Goal: Navigation & Orientation: Find specific page/section

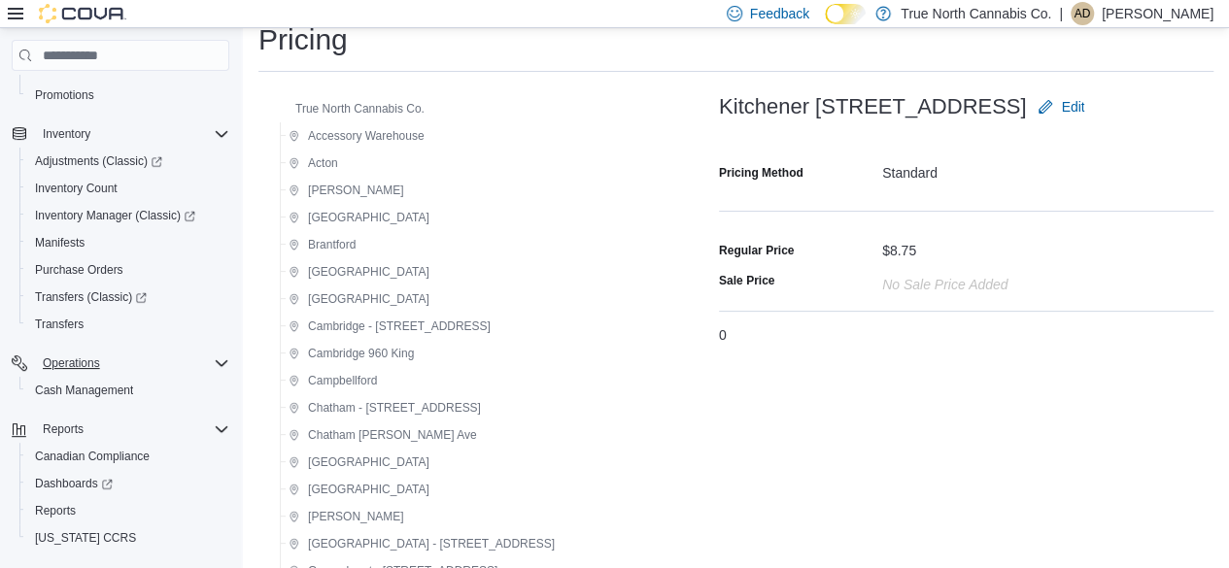
scroll to position [192, 0]
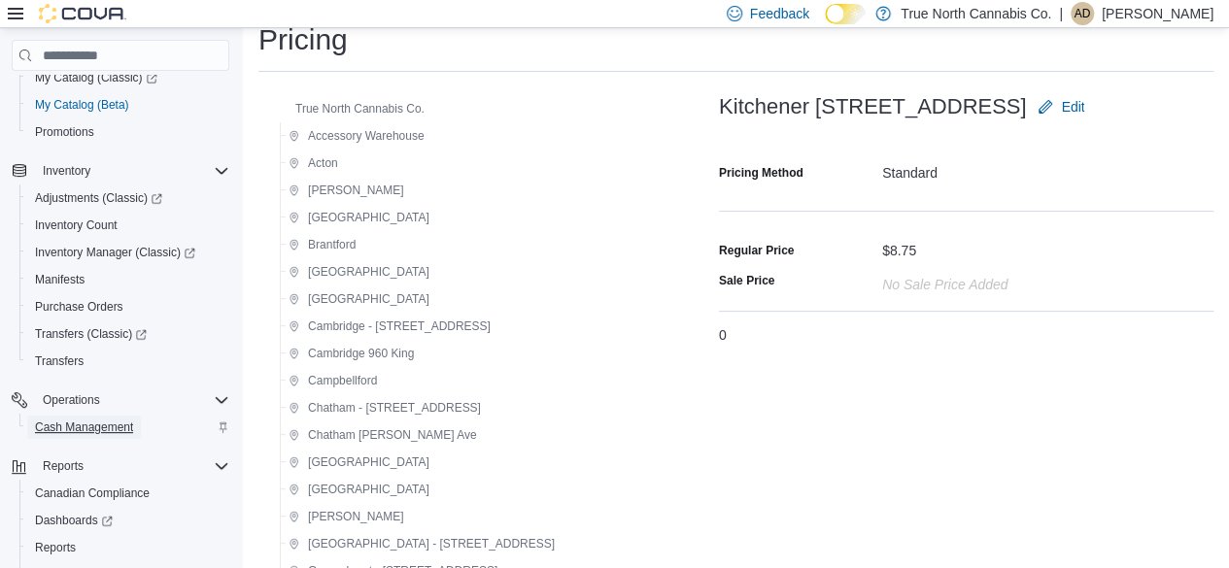
click at [124, 421] on span "Cash Management" at bounding box center [84, 428] width 98 height 16
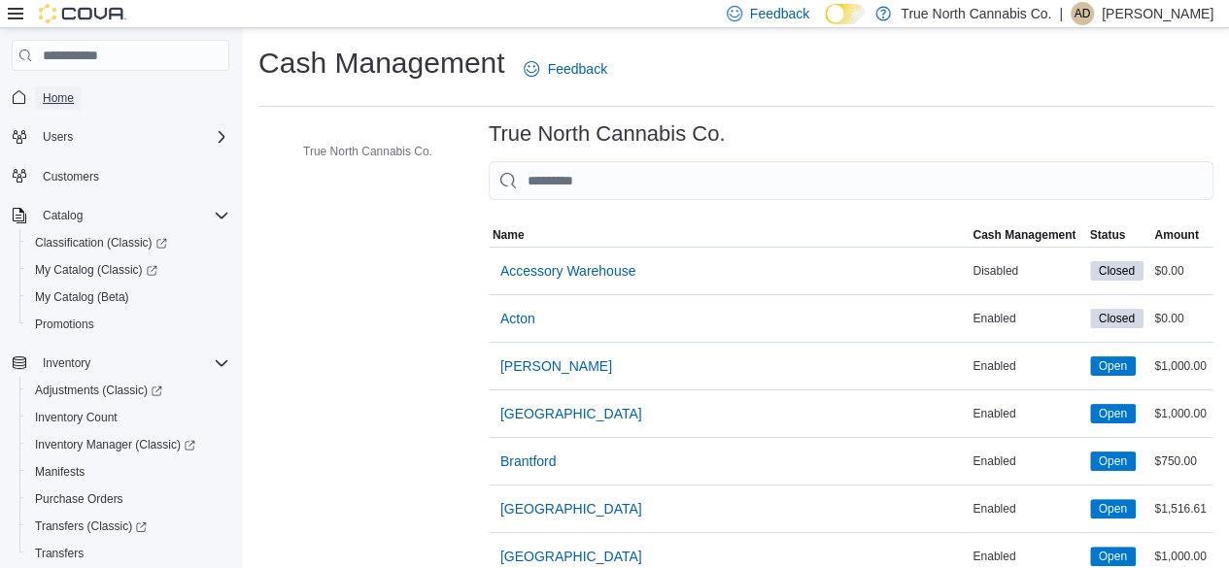
click at [66, 93] on span "Home" at bounding box center [58, 98] width 31 height 16
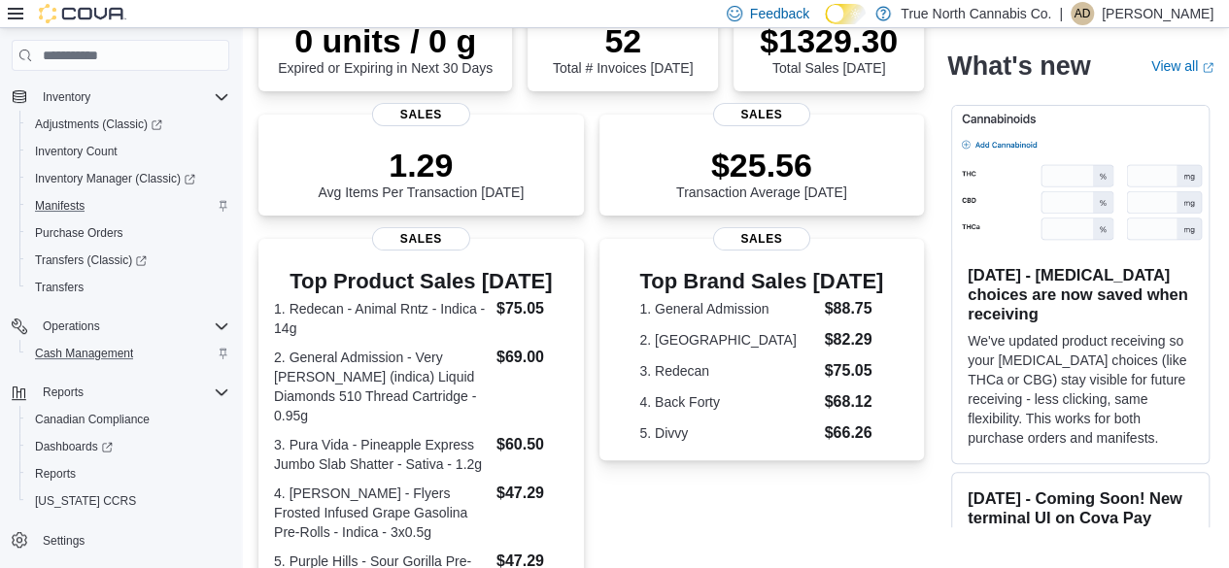
scroll to position [289, 0]
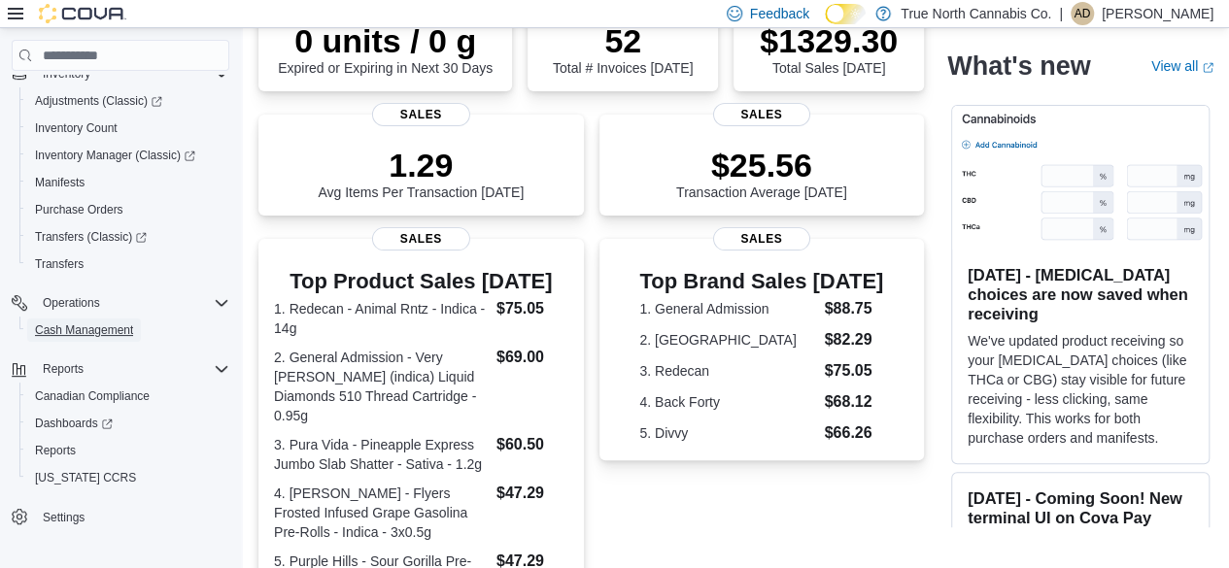
drag, startPoint x: 115, startPoint y: 325, endPoint x: 1116, endPoint y: 18, distance: 1047.5
click at [115, 325] on span "Cash Management" at bounding box center [84, 331] width 98 height 16
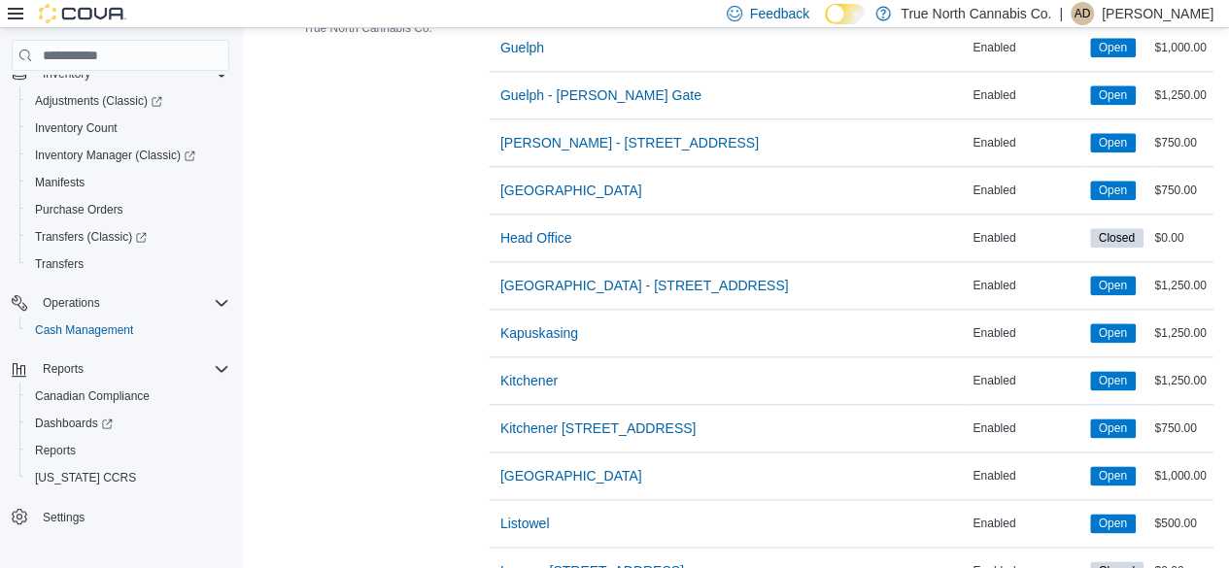
scroll to position [1069, 0]
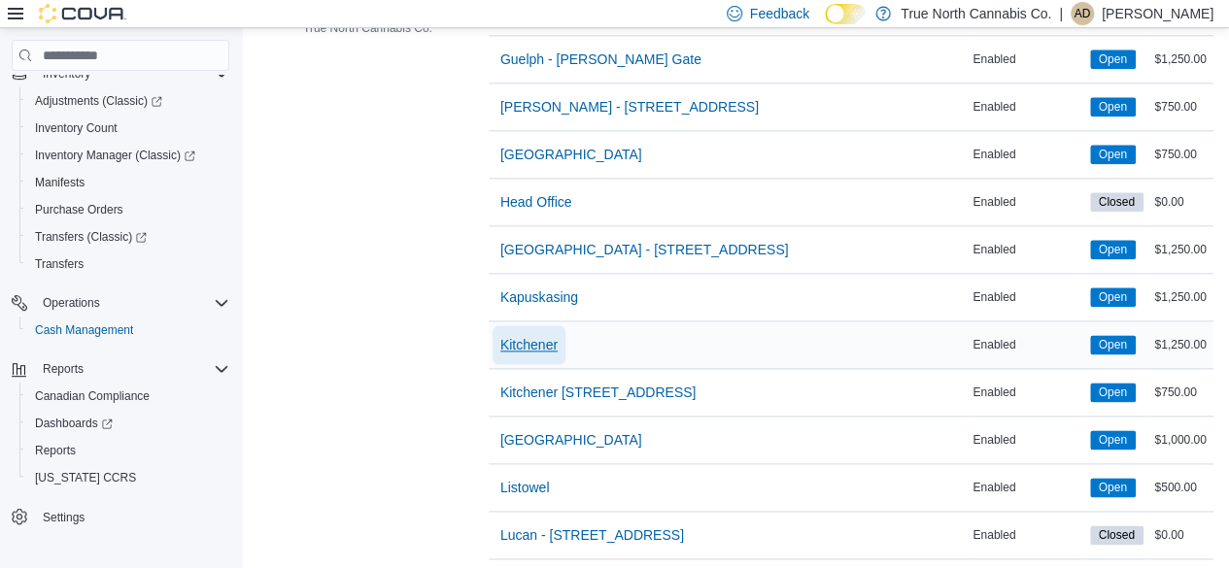
click at [525, 335] on span "Kitchener" at bounding box center [528, 344] width 57 height 19
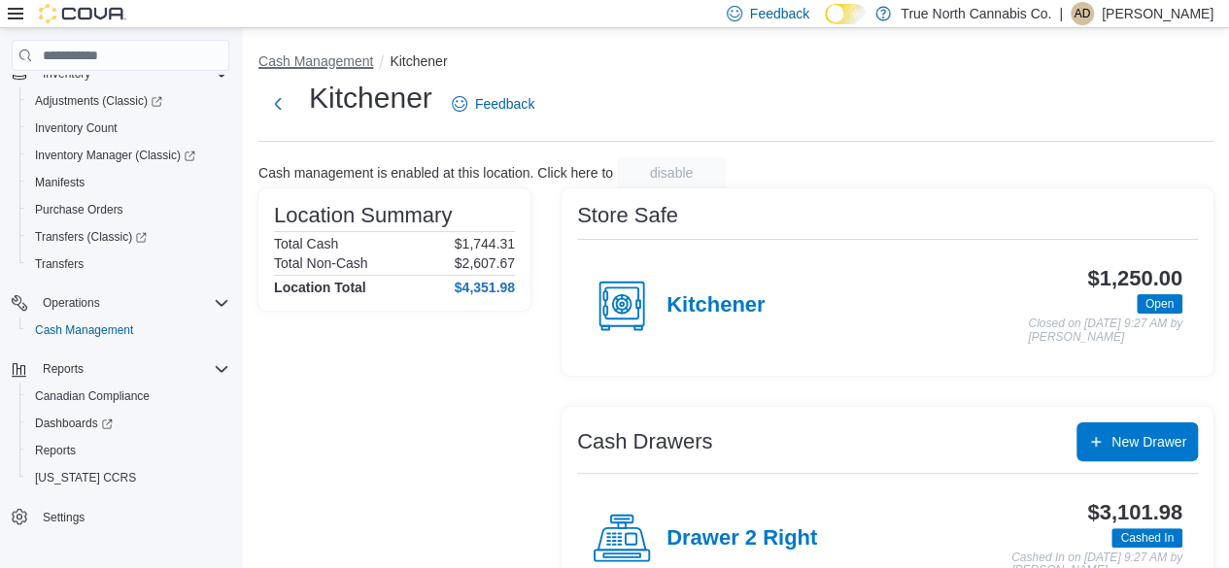
click at [328, 61] on button "Cash Management" at bounding box center [315, 61] width 115 height 16
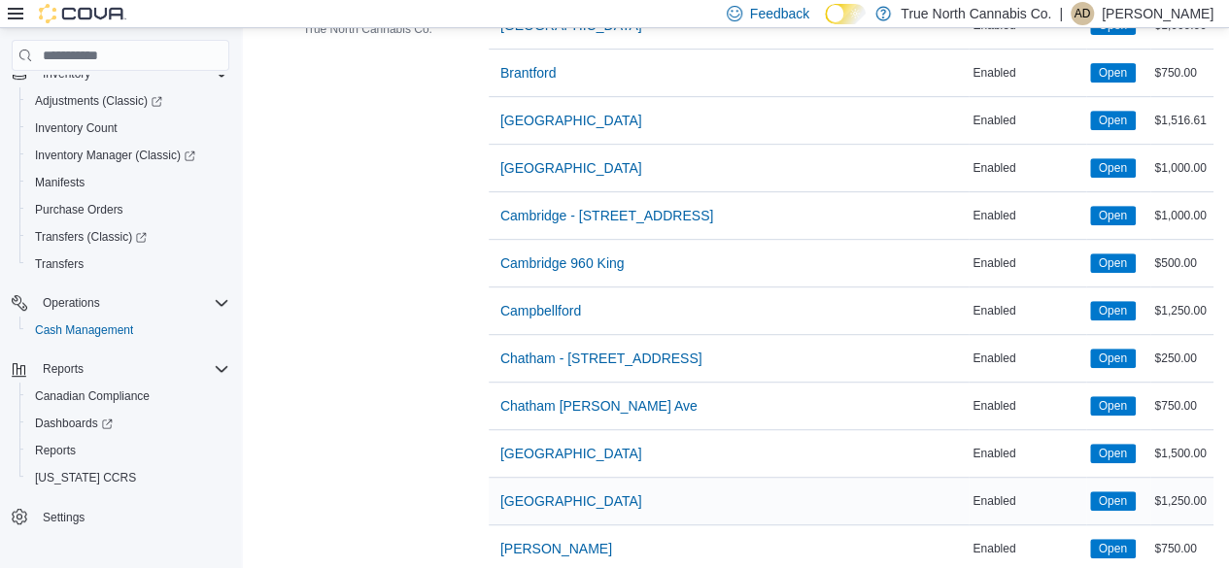
scroll to position [389, 0]
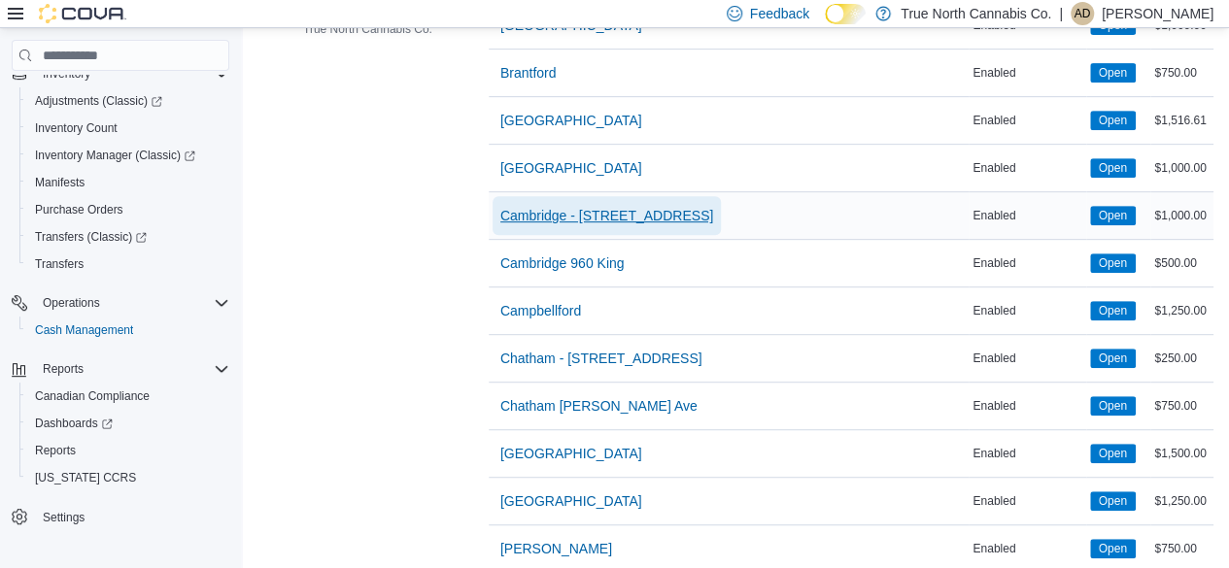
click at [605, 207] on span "Cambridge - [STREET_ADDRESS]" at bounding box center [606, 215] width 213 height 19
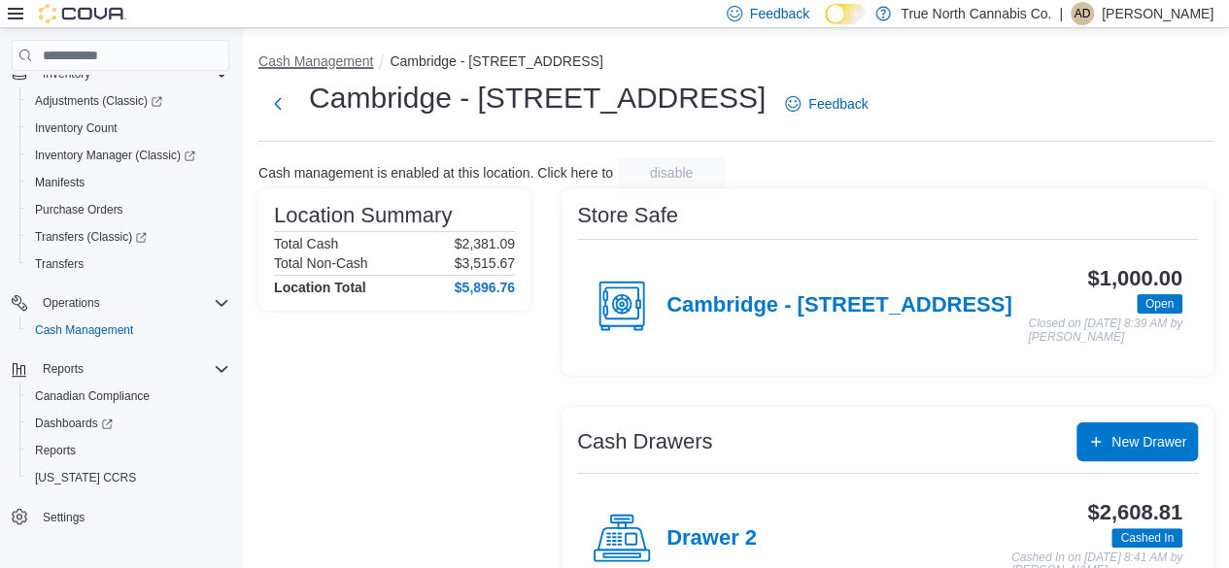
click at [336, 61] on button "Cash Management" at bounding box center [315, 61] width 115 height 16
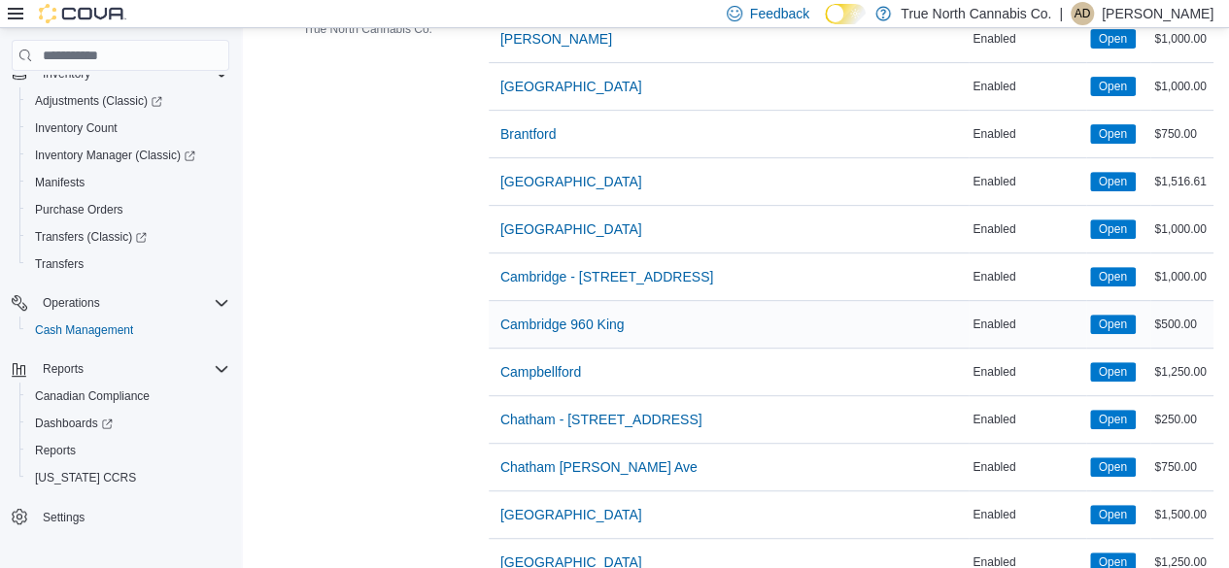
scroll to position [389, 0]
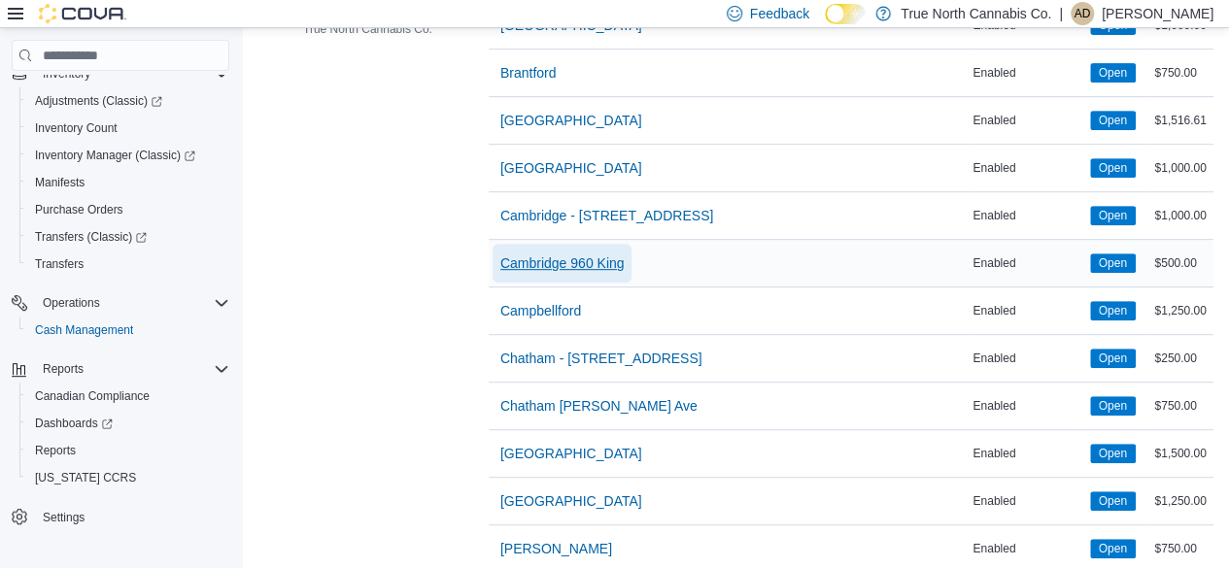
click at [606, 264] on span "Cambridge 960 King" at bounding box center [562, 263] width 124 height 19
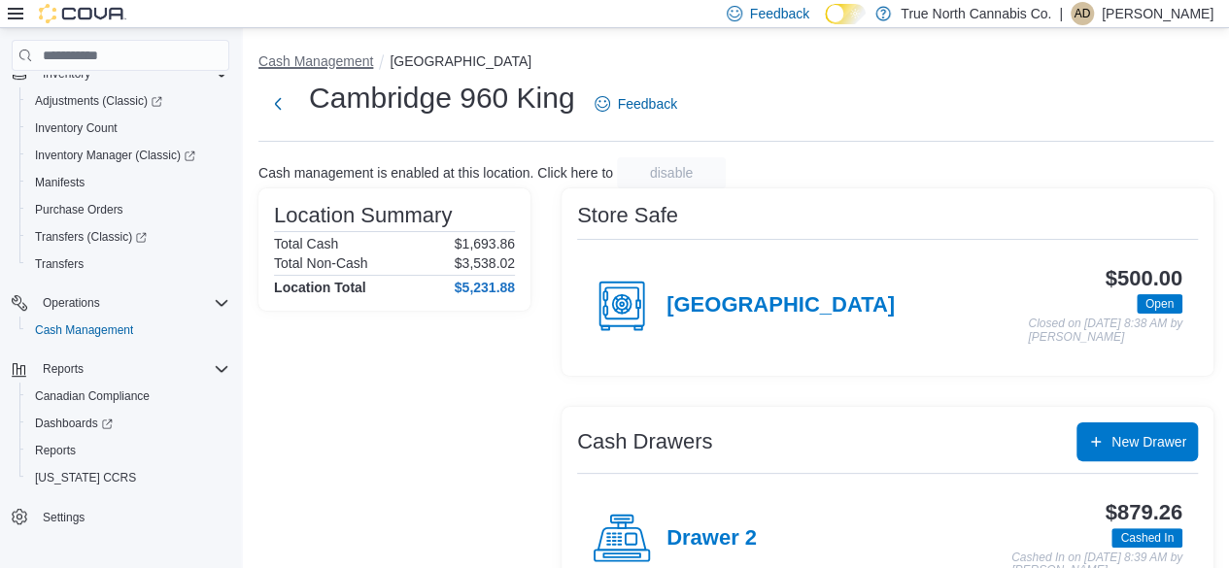
click at [365, 57] on button "Cash Management" at bounding box center [315, 61] width 115 height 16
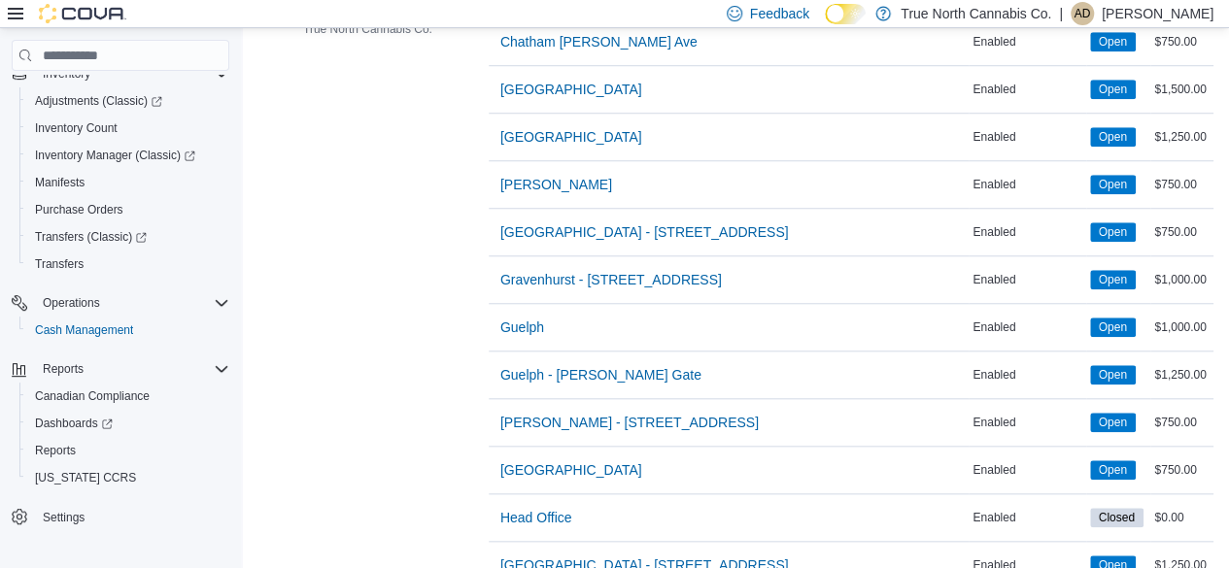
scroll to position [777, 0]
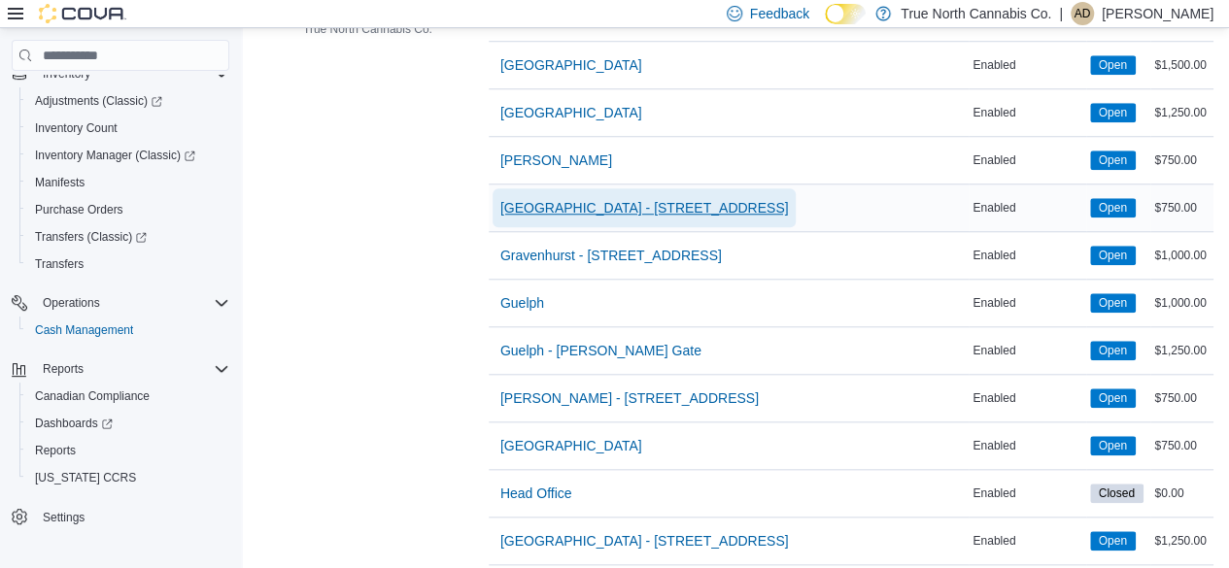
click at [622, 199] on span "[GEOGRAPHIC_DATA] - [STREET_ADDRESS]" at bounding box center [644, 207] width 289 height 19
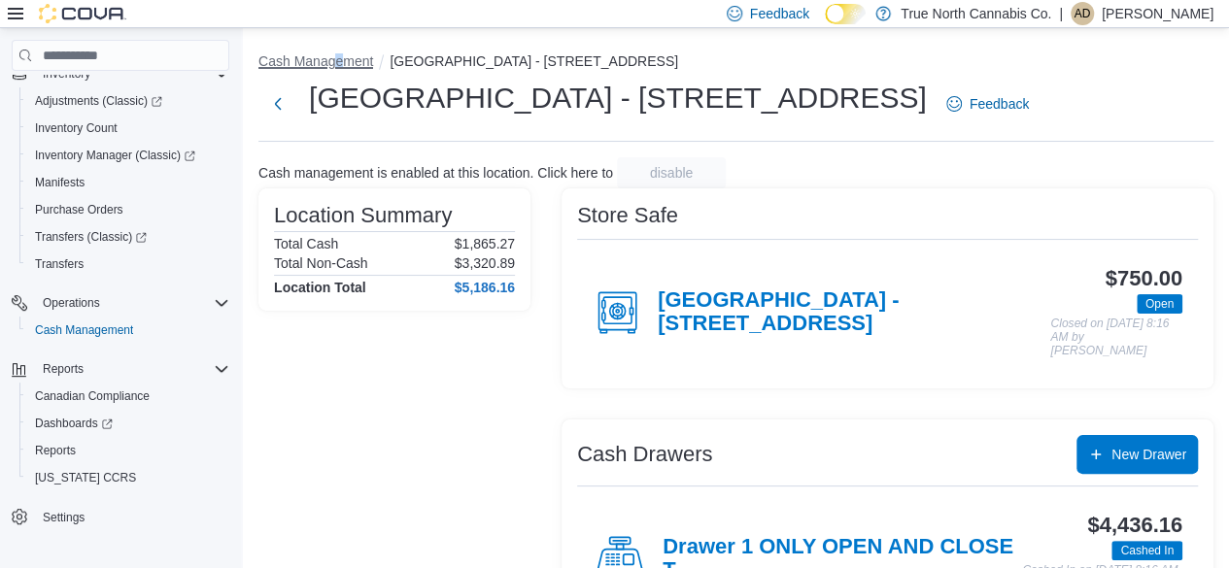
click at [338, 68] on button "Cash Management" at bounding box center [315, 61] width 115 height 16
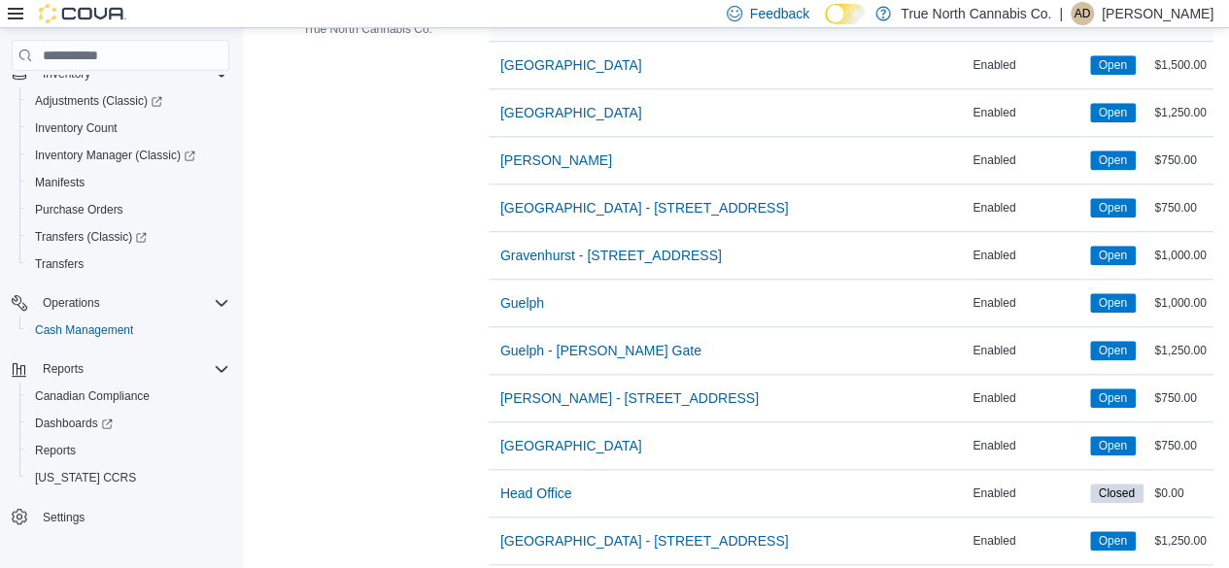
scroll to position [874, 0]
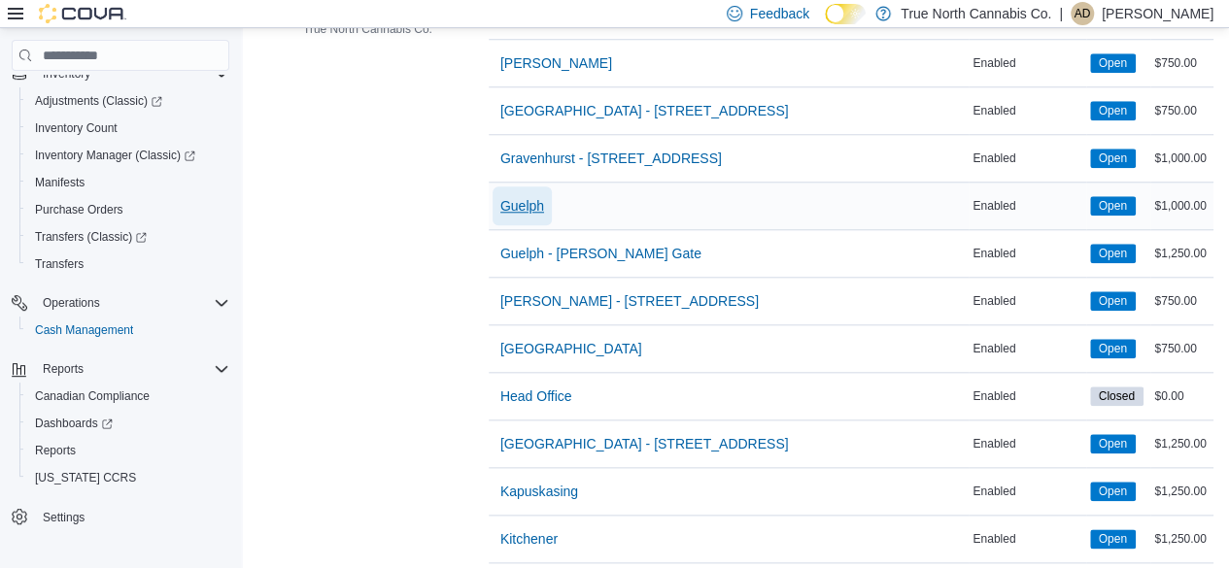
click at [527, 202] on span "Guelph" at bounding box center [522, 205] width 44 height 19
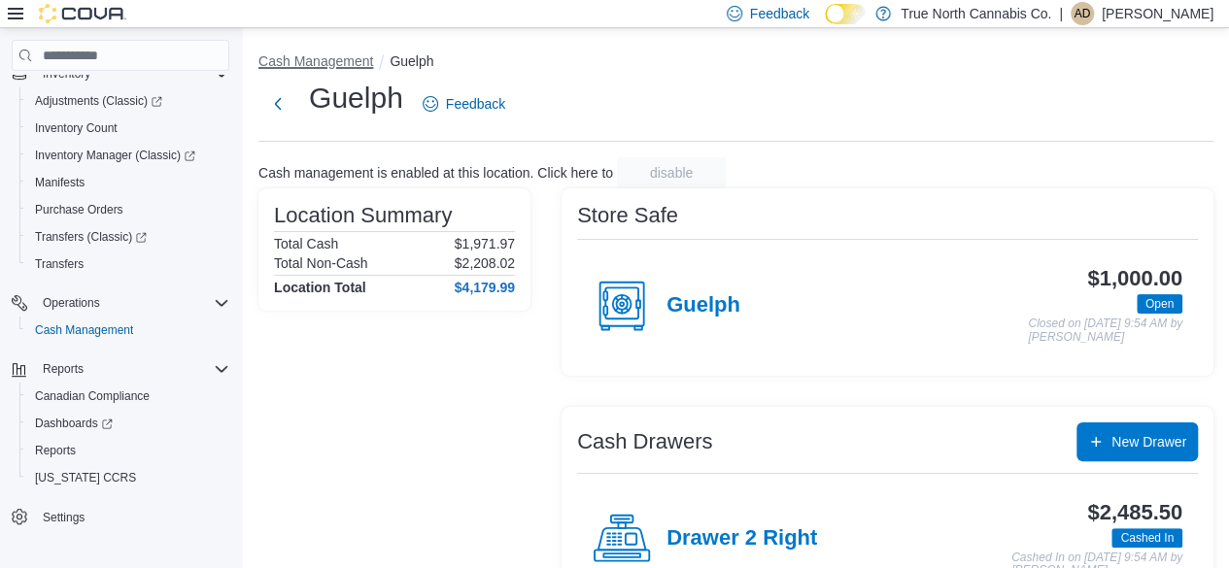
click at [337, 59] on button "Cash Management" at bounding box center [315, 61] width 115 height 16
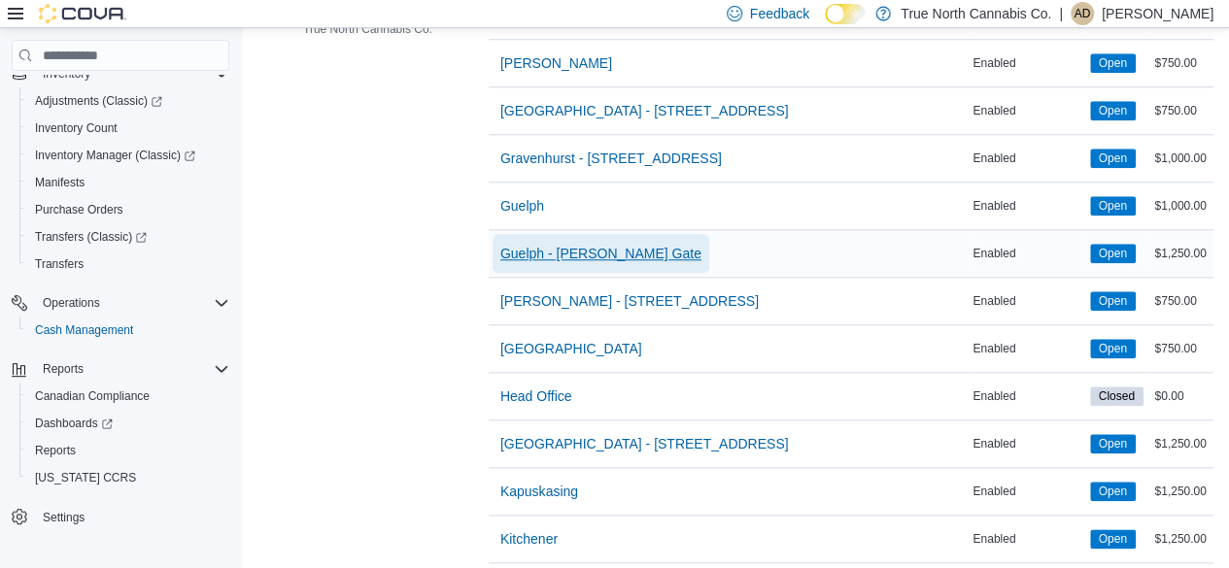
click at [591, 248] on span "Guelph - [PERSON_NAME] Gate" at bounding box center [600, 253] width 201 height 19
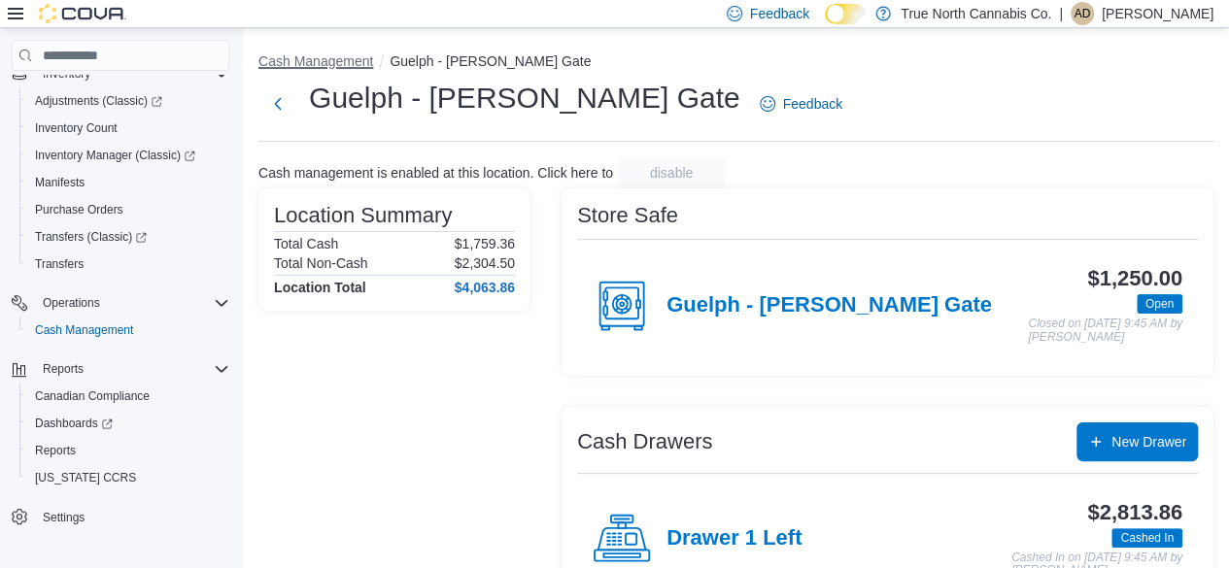
click at [332, 61] on button "Cash Management" at bounding box center [315, 61] width 115 height 16
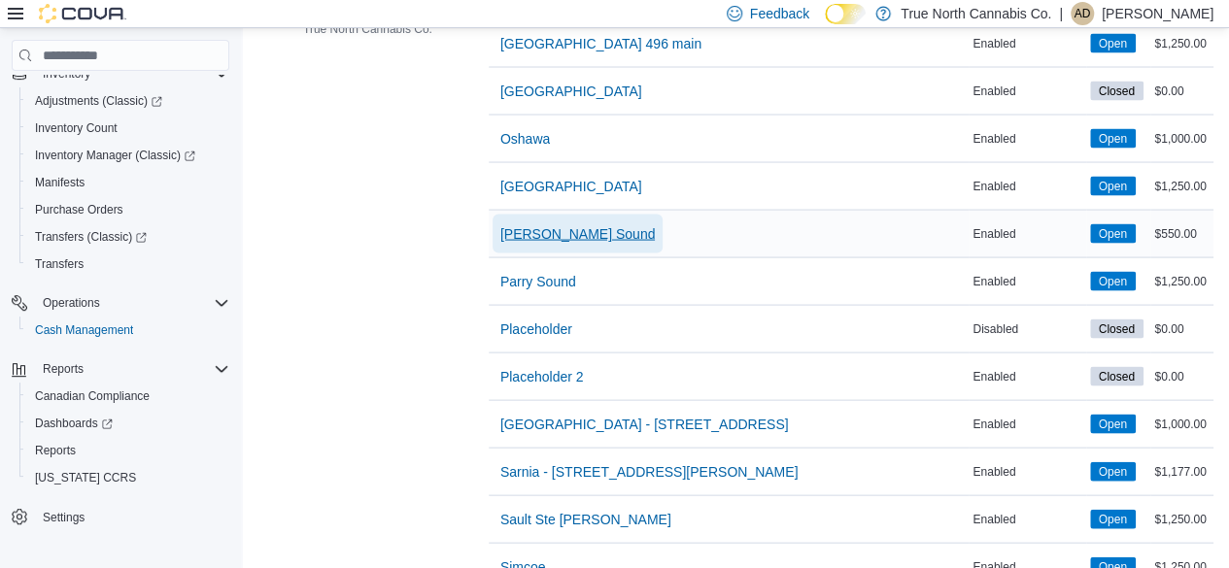
click at [561, 224] on span "[PERSON_NAME] Sound" at bounding box center [577, 233] width 155 height 19
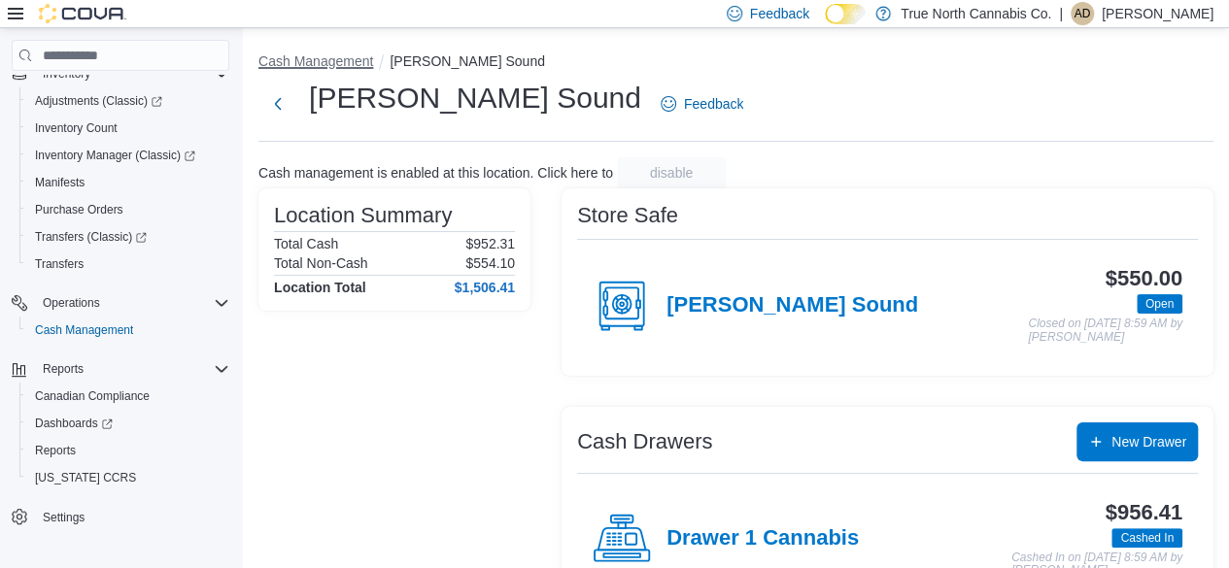
click at [332, 57] on button "Cash Management" at bounding box center [315, 61] width 115 height 16
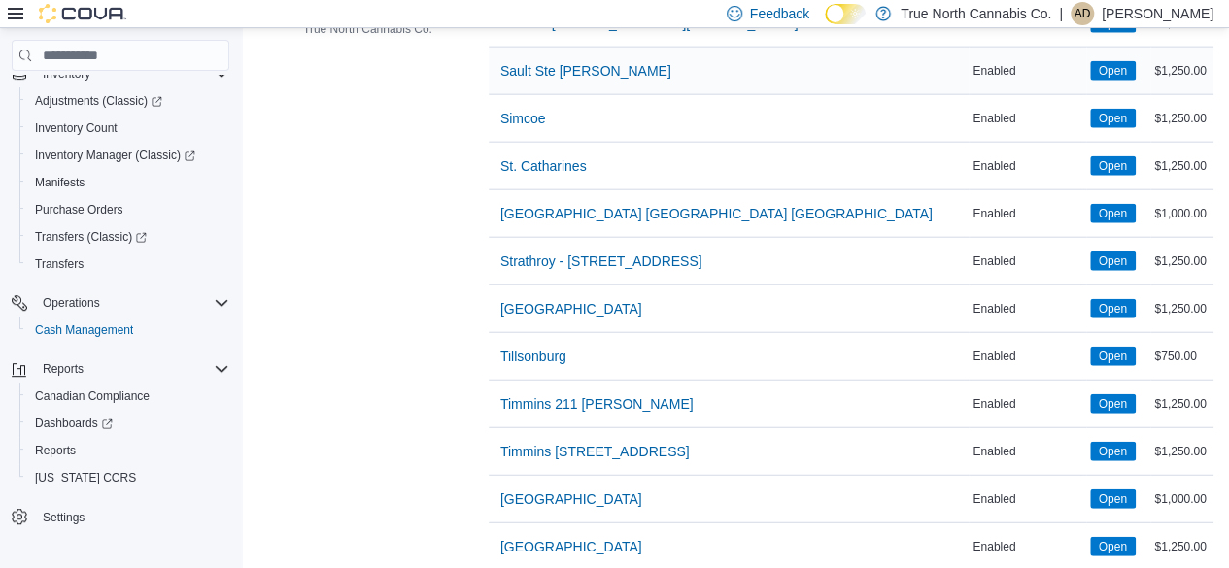
scroll to position [2331, 0]
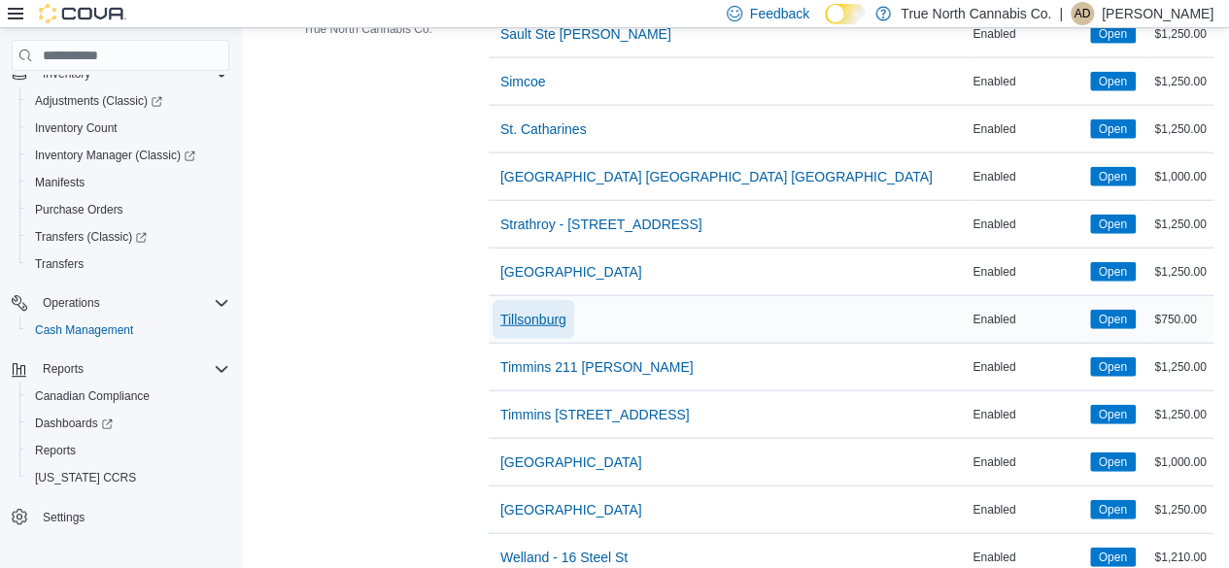
click at [552, 310] on span "Tillsonburg" at bounding box center [533, 319] width 66 height 19
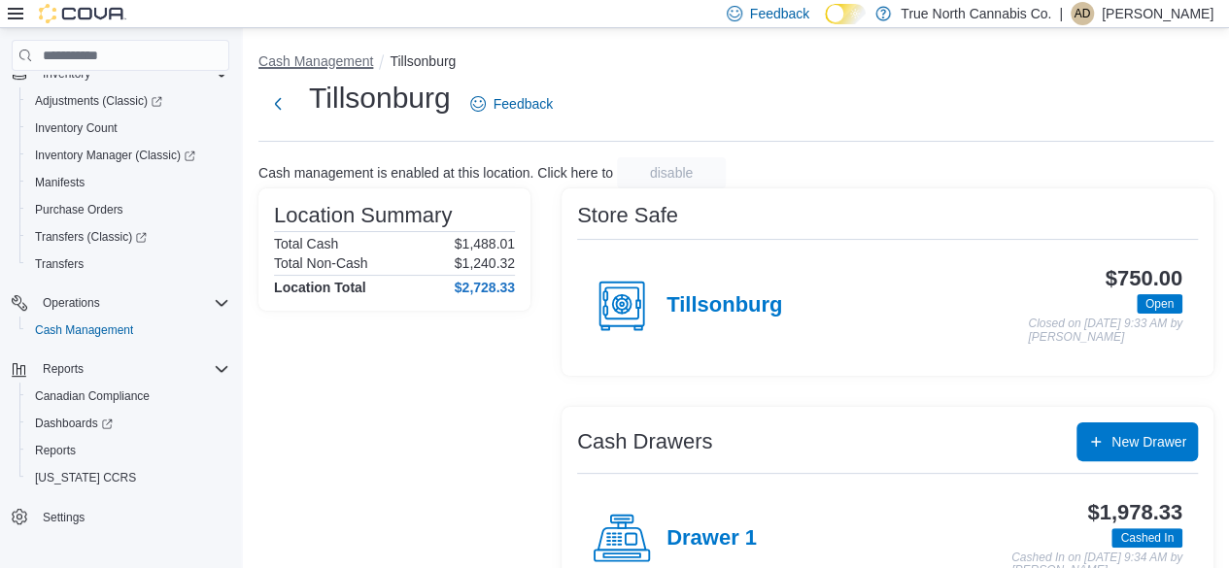
click at [313, 64] on button "Cash Management" at bounding box center [315, 61] width 115 height 16
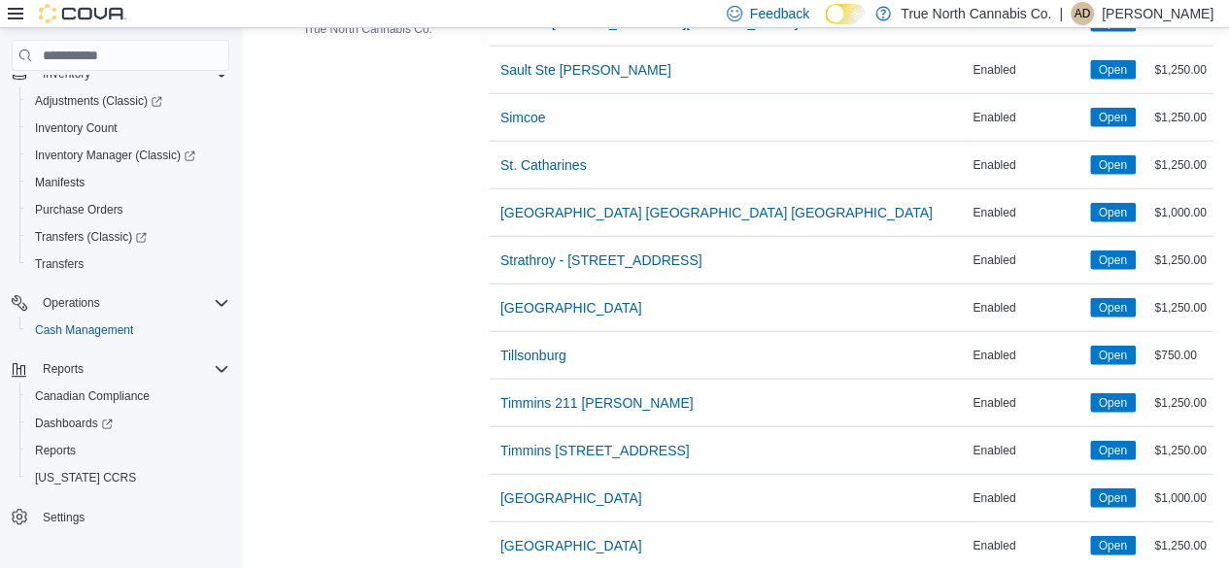
scroll to position [2331, 0]
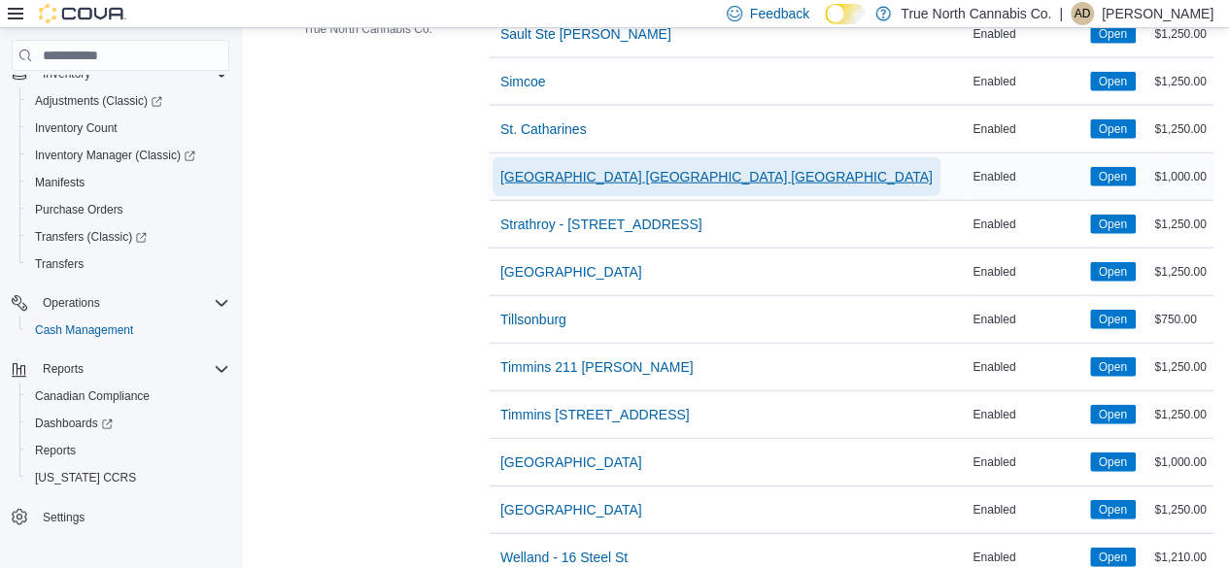
click at [577, 167] on span "[GEOGRAPHIC_DATA] [GEOGRAPHIC_DATA] [GEOGRAPHIC_DATA]" at bounding box center [716, 176] width 432 height 19
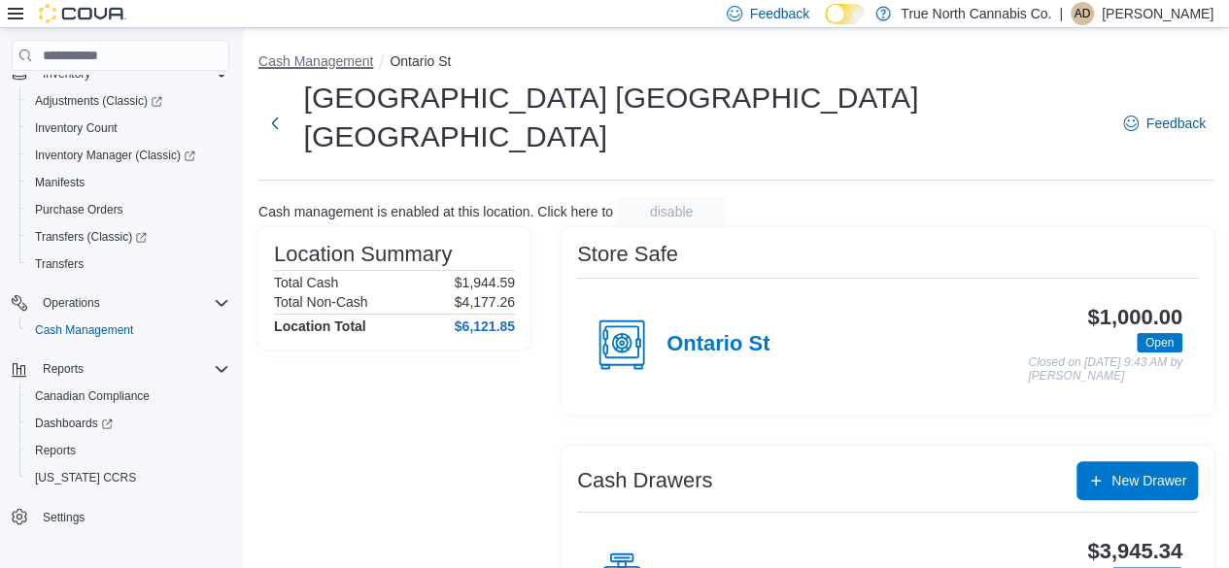
click at [357, 63] on button "Cash Management" at bounding box center [315, 61] width 115 height 16
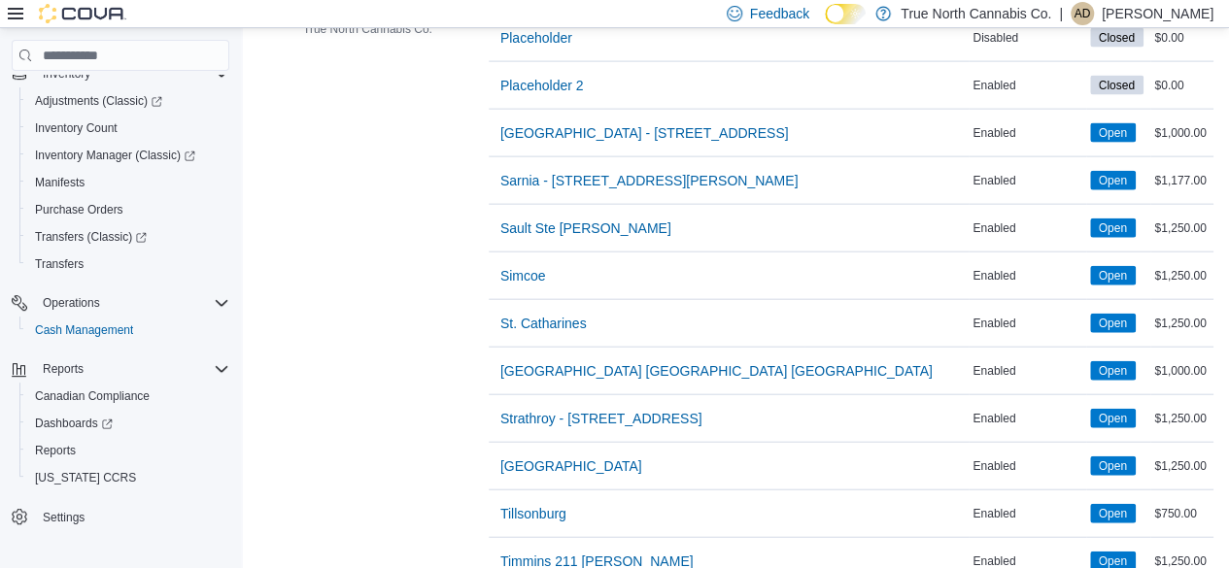
scroll to position [2234, 0]
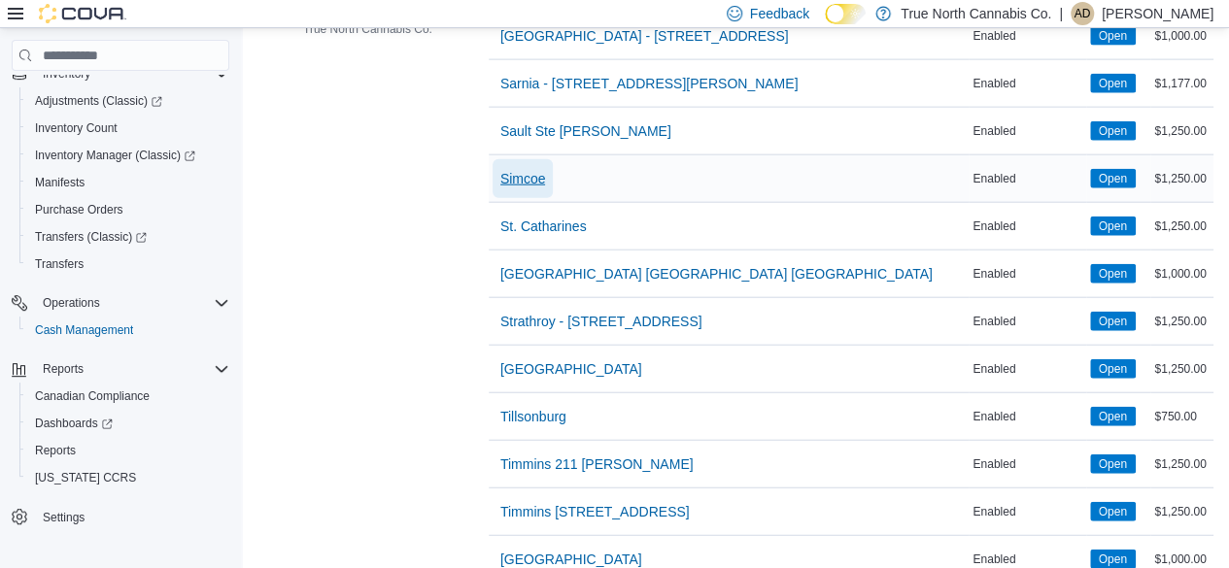
click at [521, 169] on span "Simcoe" at bounding box center [523, 178] width 46 height 19
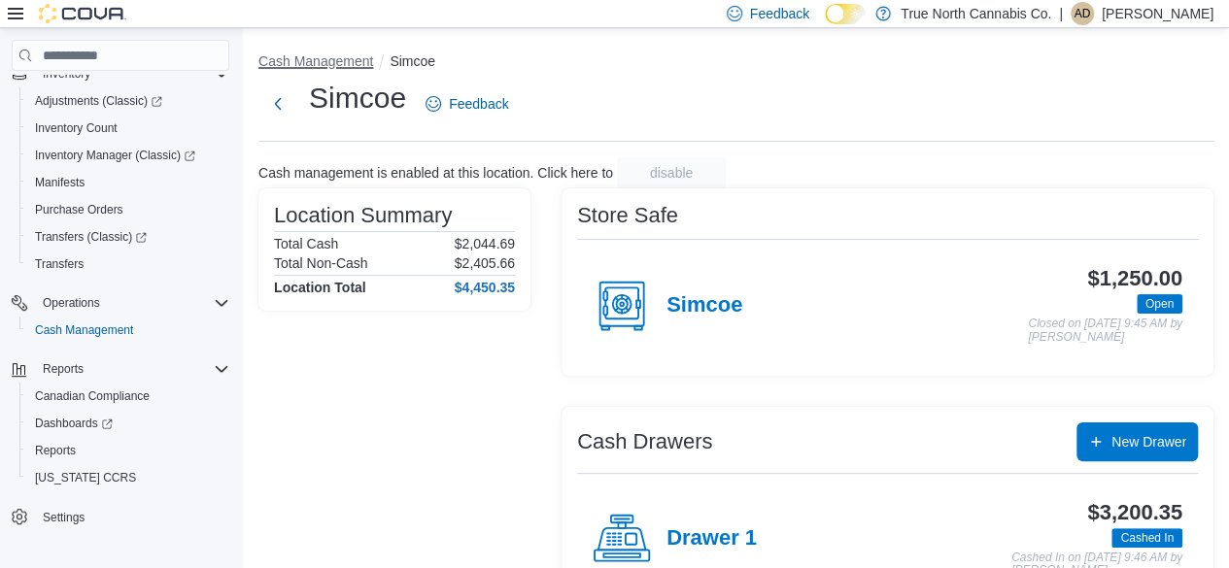
click at [324, 61] on button "Cash Management" at bounding box center [315, 61] width 115 height 16
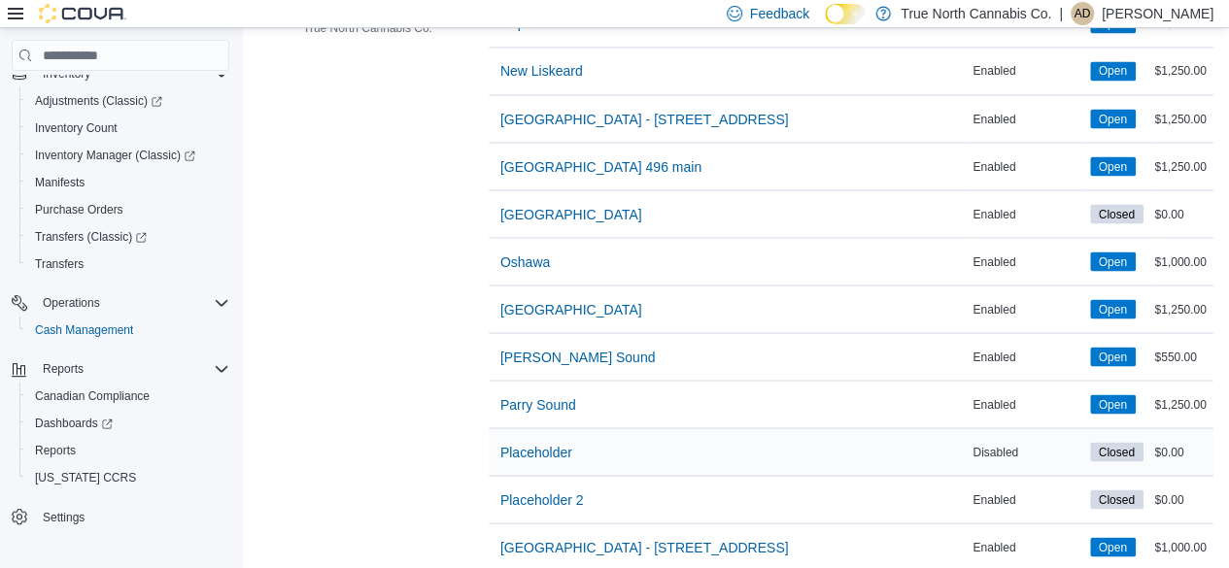
scroll to position [1626, 0]
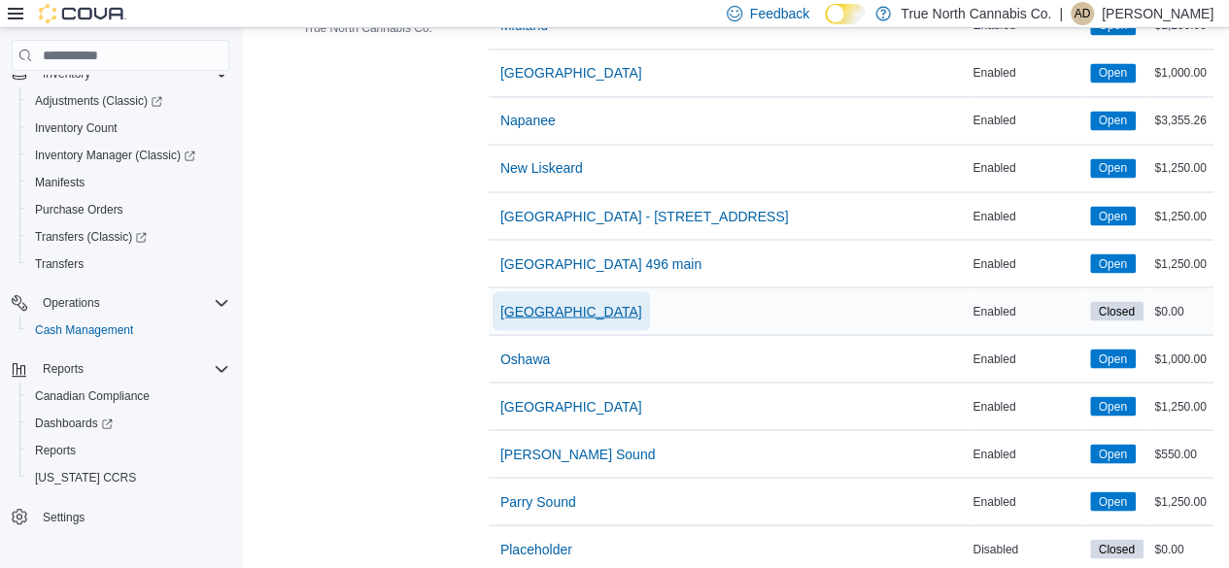
click at [642, 301] on span "[GEOGRAPHIC_DATA]" at bounding box center [571, 310] width 142 height 19
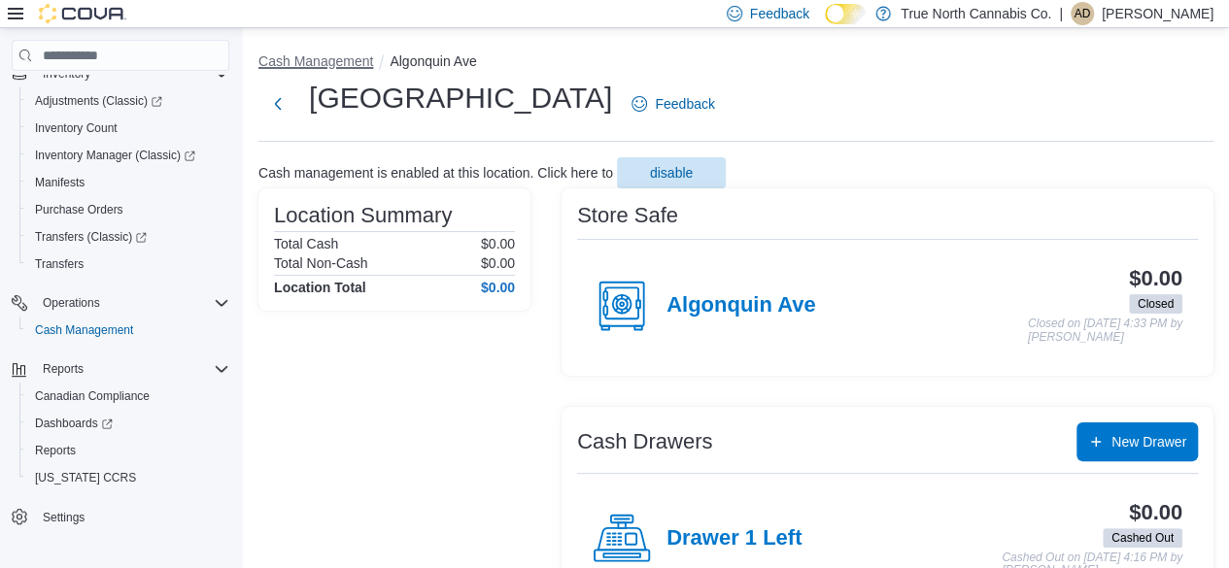
click at [332, 60] on button "Cash Management" at bounding box center [315, 61] width 115 height 16
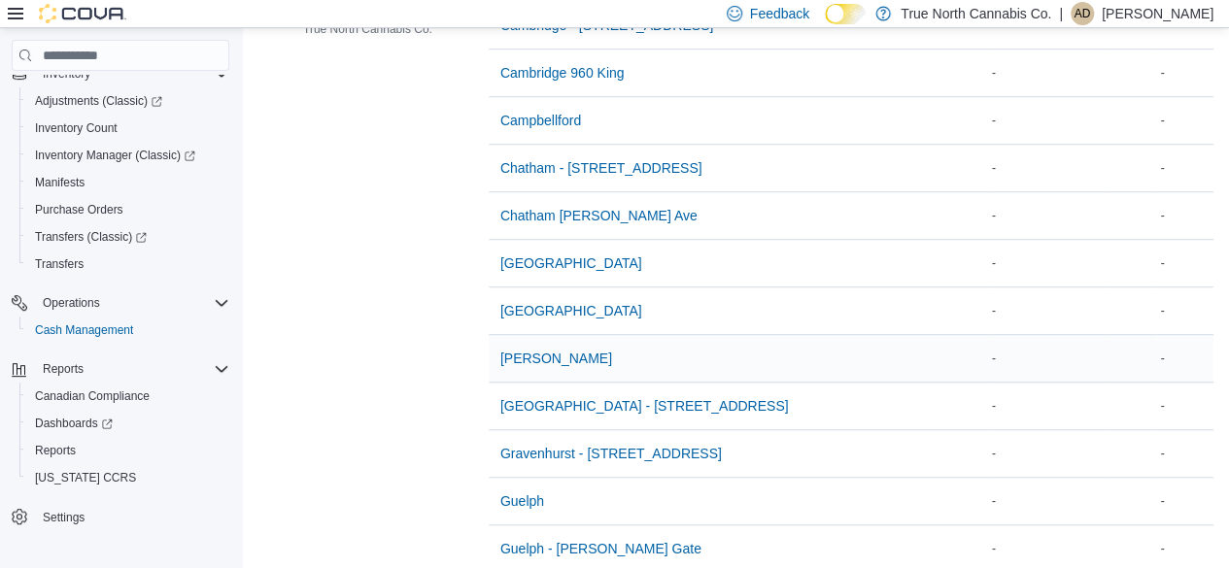
scroll to position [583, 0]
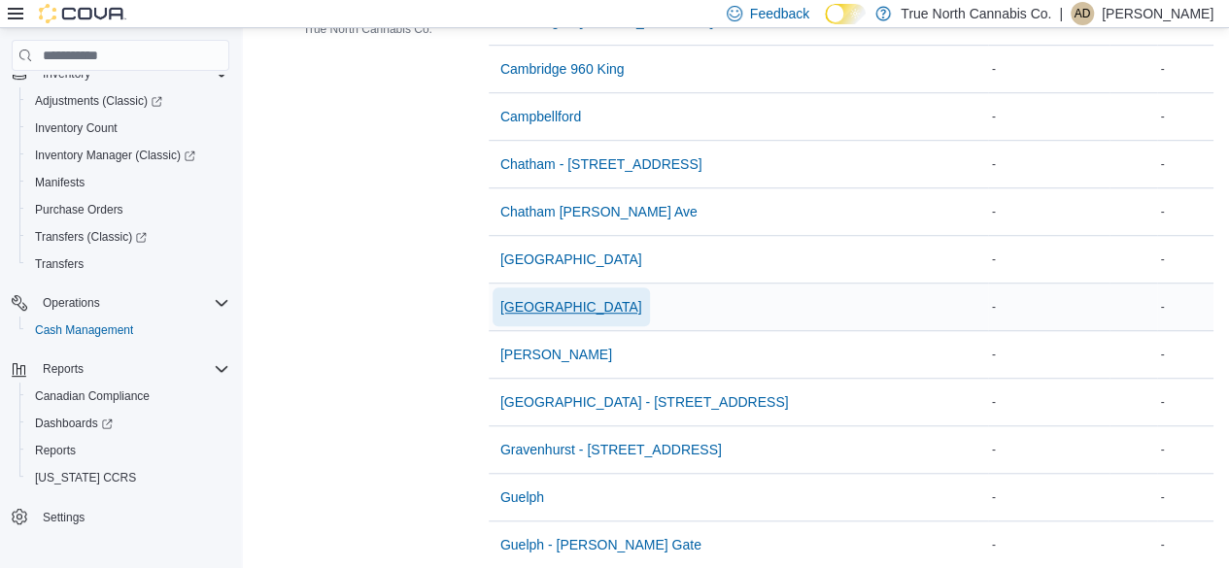
click at [534, 301] on span "[GEOGRAPHIC_DATA]" at bounding box center [571, 306] width 142 height 19
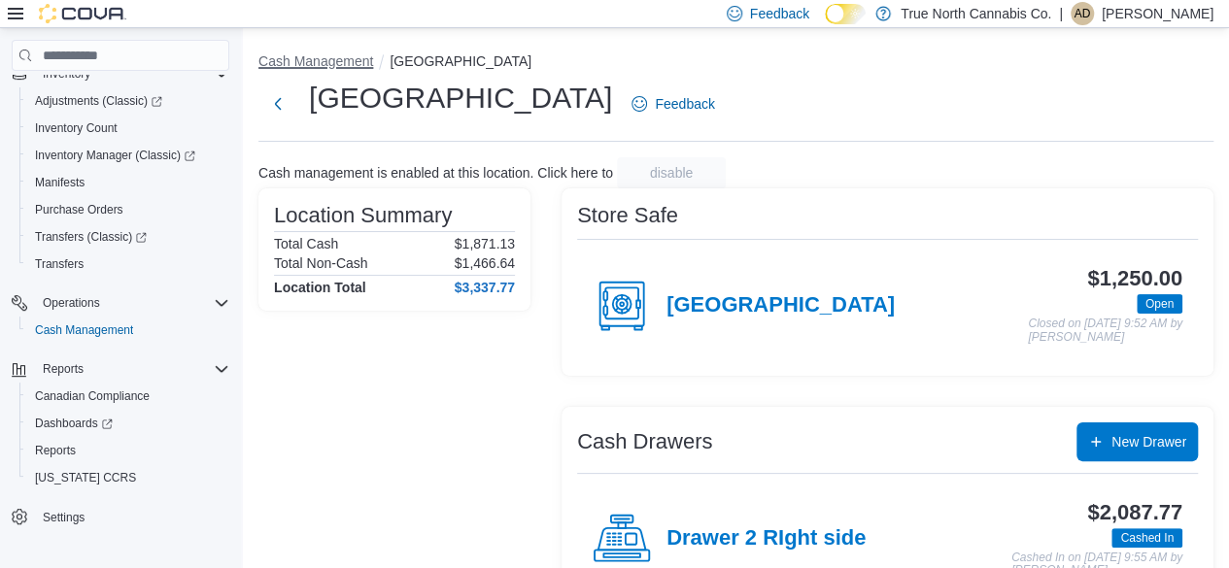
click at [280, 62] on button "Cash Management" at bounding box center [315, 61] width 115 height 16
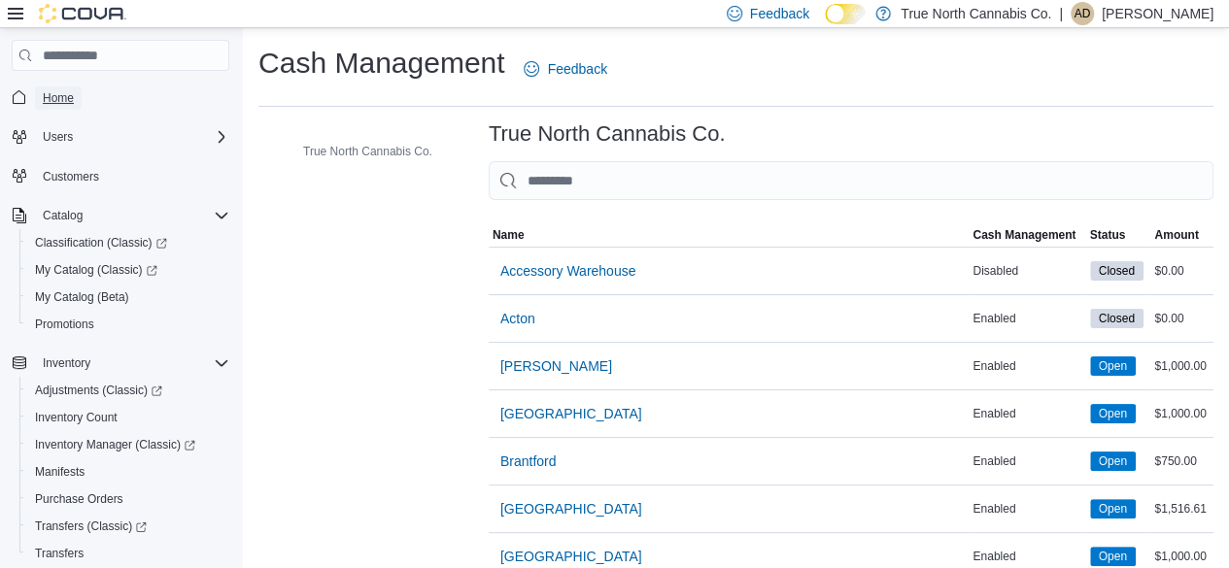
click at [70, 97] on span "Home" at bounding box center [58, 98] width 31 height 16
